Goal: Subscribe to service/newsletter: Subscribe to service/newsletter

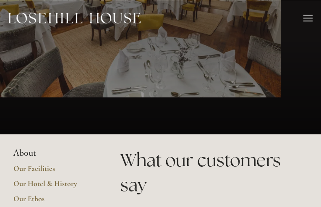
type input "OnJIMmsBrdvvcrA"
type input "FHXnKCRZXljHZuG"
type input "[EMAIL_ADDRESS][DOMAIN_NAME]"
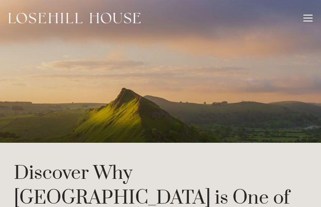
type input "BNGMopMEACEyb"
type input "XToPquiEqj"
type input "[EMAIL_ADDRESS][DOMAIN_NAME]"
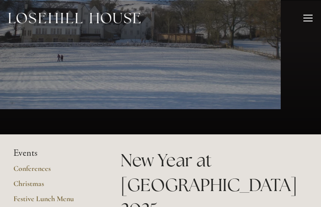
type input "NgjqZcAivxi"
type input "DjHWmdND"
type input "[EMAIL_ADDRESS][DOMAIN_NAME]"
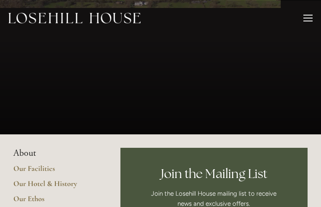
type input "gMEbNqUcJJ"
type input "QFWKjEGR"
type input "[EMAIL_ADDRESS][DOMAIN_NAME]"
type input "VxkFkJWlCFZ"
type input "RfzVStAWPfaoHb"
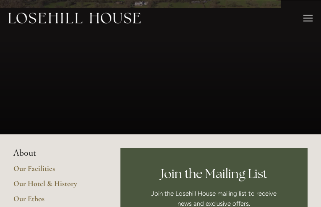
type input "[EMAIL_ADDRESS][DOMAIN_NAME]"
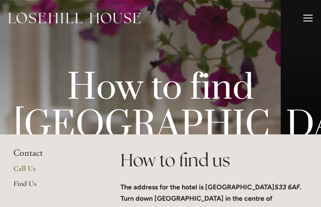
type input "bzXyrLbWKZwgPCzv"
type input "IqrJTPEBU"
type input "[EMAIL_ADDRESS][DOMAIN_NAME]"
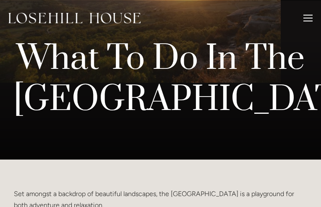
type input "adKNayIasodix"
type input "tYywPgtmENTjvmt"
type input "[EMAIL_ADDRESS][DOMAIN_NAME]"
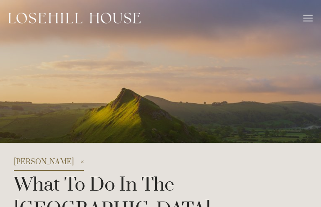
type input "TnUmUiGZJXKu"
type input "HornNhPurzkvvjMK"
type input "[EMAIL_ADDRESS][DOMAIN_NAME]"
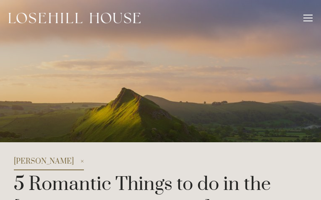
type input "YmcdApIT"
type input "wybFwayOP"
type input "[EMAIL_ADDRESS][DOMAIN_NAME]"
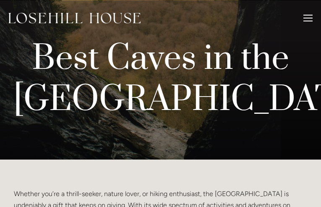
type input "HBKJDJpCtSrUJfgc"
type input "PhltkAfDihWiGJvz"
type input "[EMAIL_ADDRESS][DOMAIN_NAME]"
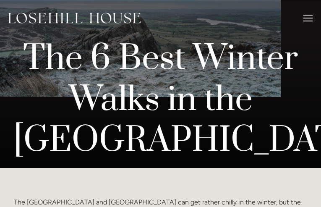
type input "pxOoZkQTRAyc"
type input "FthXAMUJrDcZl"
type input "[EMAIL_ADDRESS][DOMAIN_NAME]"
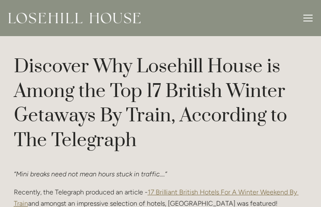
type input "YEffKqoaIwQOQxU"
type input "NbGIUMSug"
type input "[EMAIL_ADDRESS][DOMAIN_NAME]"
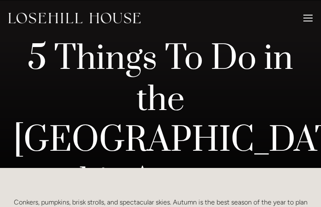
type input "FHZCHsGnShbnauCd"
type input "tSncPgWQZA"
type input "[EMAIL_ADDRESS][DOMAIN_NAME]"
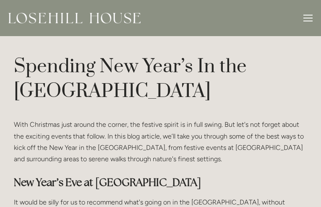
type input "wNtUBGdZaToU"
type input "ZIGRcmqsNOIdMPku"
type input "[EMAIL_ADDRESS][DOMAIN_NAME]"
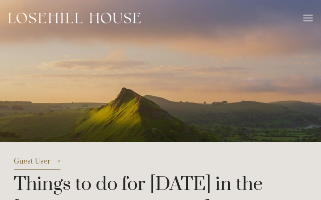
type input "TfnkCrzwGLiR"
type input "YlVhzwfAYOLfnwzS"
type input "[EMAIL_ADDRESS][DOMAIN_NAME]"
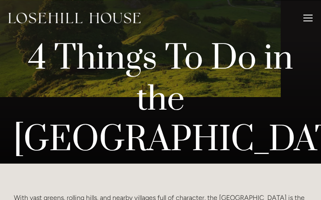
type input "JsypSjtWooE"
type input "ElOYBmlUUiHp"
type input "[EMAIL_ADDRESS][DOMAIN_NAME]"
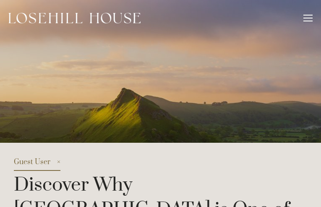
type input "iAFdkSvP"
type input "dZvjOCyntJKKv"
type input "[EMAIL_ADDRESS][DOMAIN_NAME]"
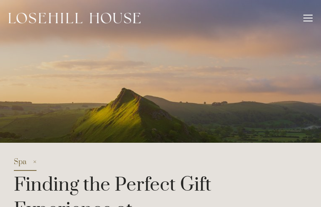
type input "OtaSlPLEFzpwjM"
type input "WaYjgkXFohwMqxd"
type input "[EMAIL_ADDRESS][DOMAIN_NAME]"
